Goal: Find specific page/section: Find specific page/section

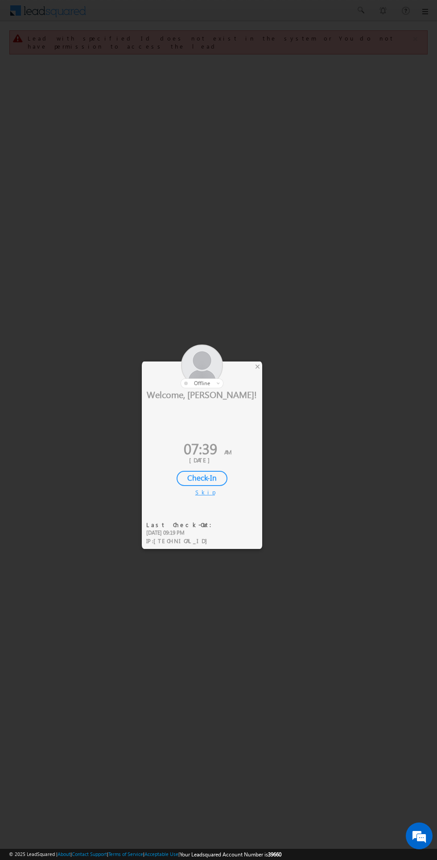
click at [214, 476] on div "Check-In" at bounding box center [202, 478] width 51 height 15
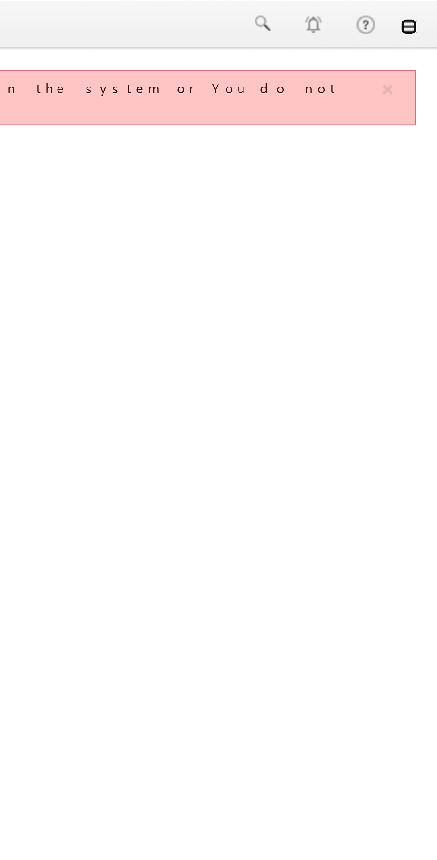
click at [425, 14] on link at bounding box center [424, 11] width 7 height 7
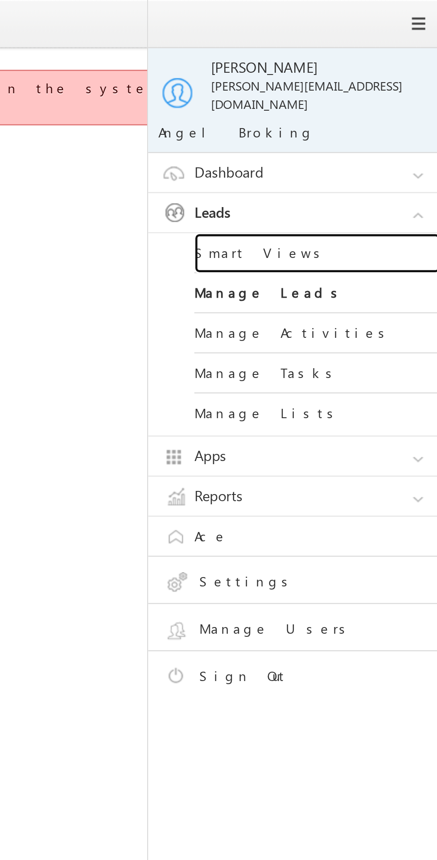
click at [351, 109] on link "Smart Views" at bounding box center [385, 109] width 107 height 17
click at [351, 108] on link "Smart Views" at bounding box center [385, 109] width 107 height 17
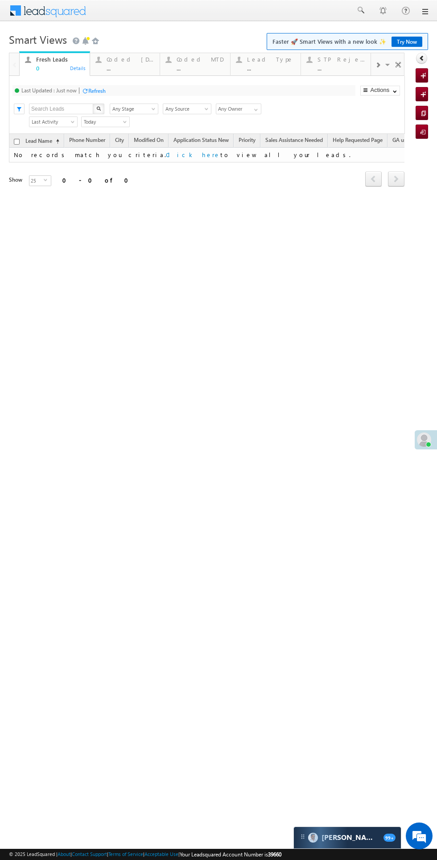
click at [124, 59] on div "Coded Today" at bounding box center [131, 59] width 48 height 7
